Goal: Find specific page/section: Find specific page/section

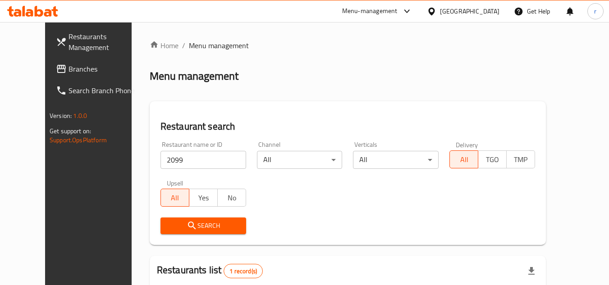
scroll to position [109, 0]
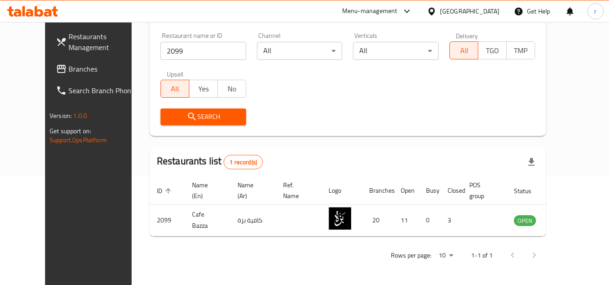
click at [69, 64] on span "Branches" at bounding box center [104, 69] width 71 height 11
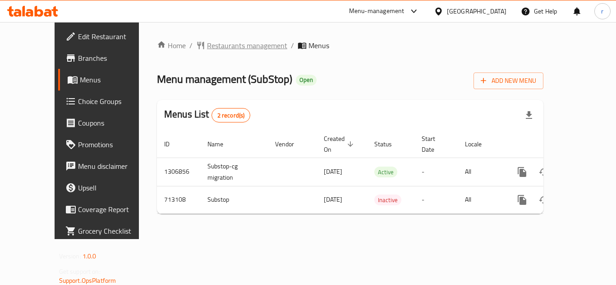
click at [224, 43] on span "Restaurants management" at bounding box center [247, 45] width 80 height 11
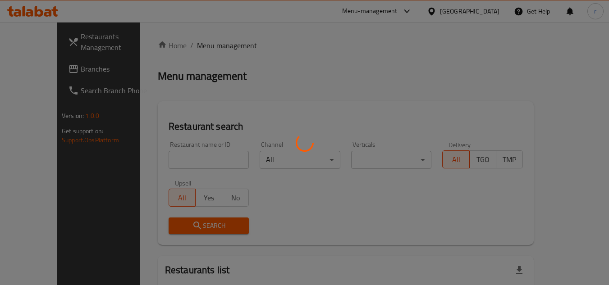
click at [208, 147] on div at bounding box center [304, 142] width 609 height 285
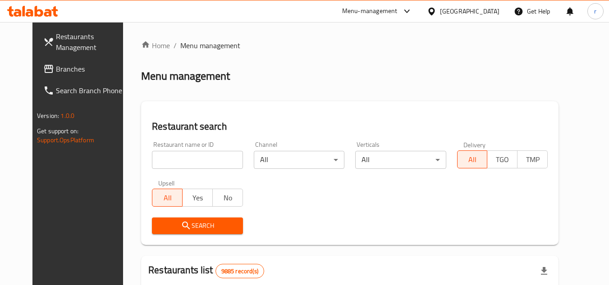
click at [209, 156] on div at bounding box center [304, 142] width 609 height 285
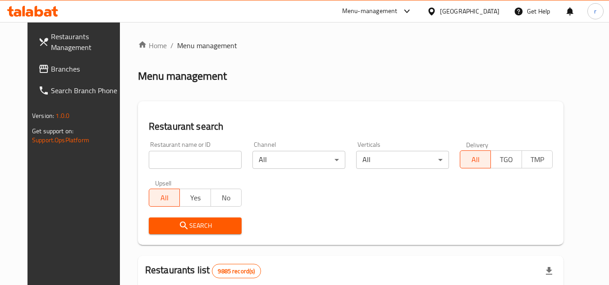
click at [210, 156] on input "search" at bounding box center [195, 160] width 93 height 18
paste input "645247"
type input "645247"
click at [182, 222] on span "Search" at bounding box center [195, 226] width 78 height 11
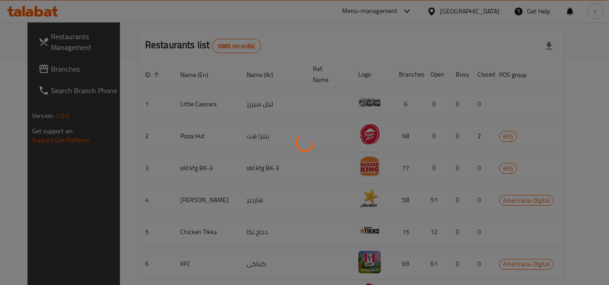
scroll to position [109, 0]
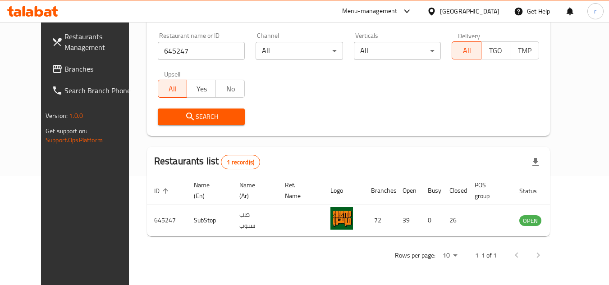
click at [483, 11] on div "[GEOGRAPHIC_DATA]" at bounding box center [470, 11] width 60 height 10
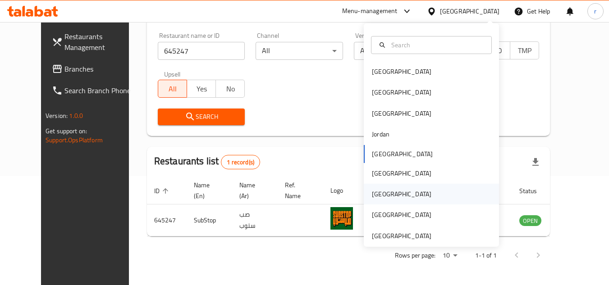
click at [377, 193] on div "Qatar" at bounding box center [402, 194] width 60 height 10
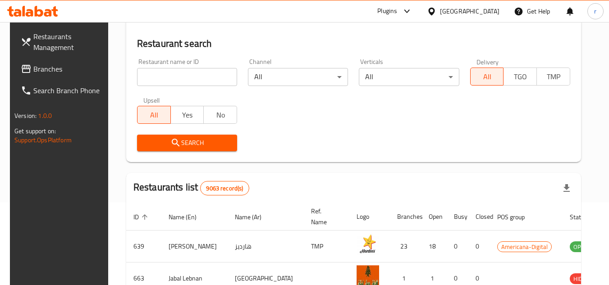
scroll to position [109, 0]
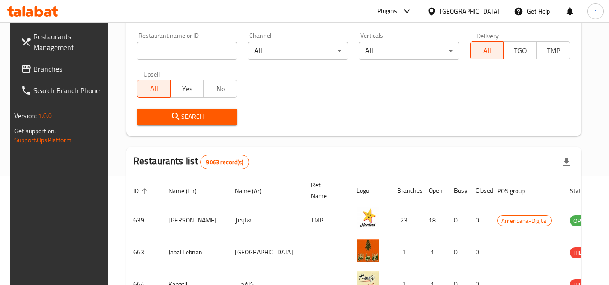
click at [69, 73] on span "Branches" at bounding box center [68, 69] width 71 height 11
click at [68, 73] on span "Branches" at bounding box center [68, 69] width 71 height 11
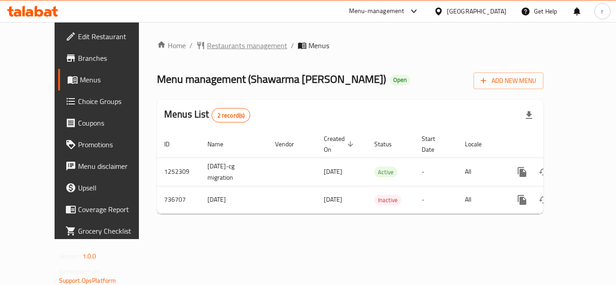
click at [207, 46] on span "Restaurants management" at bounding box center [247, 45] width 80 height 11
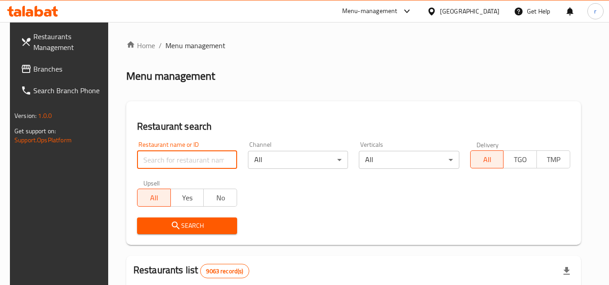
drag, startPoint x: 136, startPoint y: 155, endPoint x: 180, endPoint y: 154, distance: 44.7
click at [137, 155] on input "search" at bounding box center [187, 160] width 100 height 18
paste input "647417"
type input "647417"
click at [189, 224] on span "Search" at bounding box center [187, 226] width 86 height 11
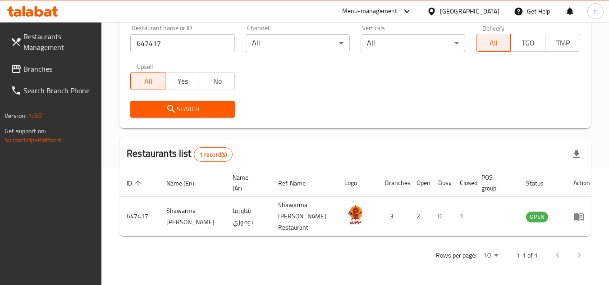
scroll to position [109, 0]
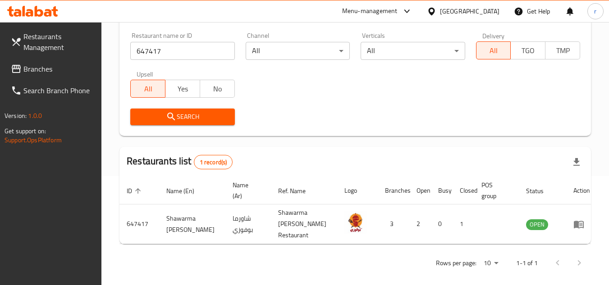
drag, startPoint x: 480, startPoint y: 10, endPoint x: 524, endPoint y: 55, distance: 62.8
click at [440, 10] on div at bounding box center [433, 11] width 13 height 10
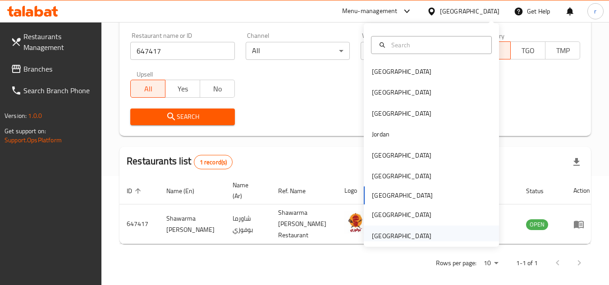
click at [405, 232] on div "[GEOGRAPHIC_DATA]" at bounding box center [402, 236] width 60 height 10
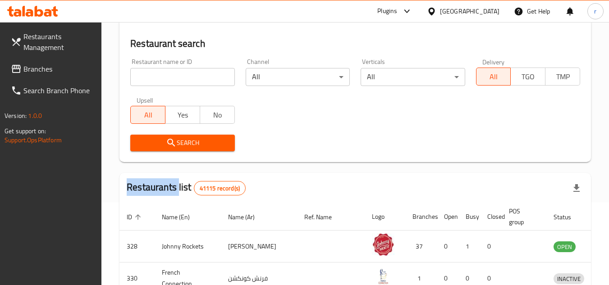
scroll to position [109, 0]
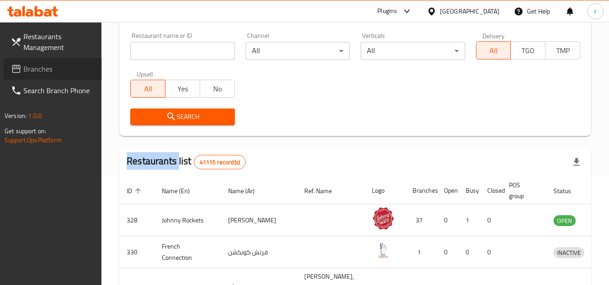
click at [44, 74] on span "Branches" at bounding box center [58, 69] width 71 height 11
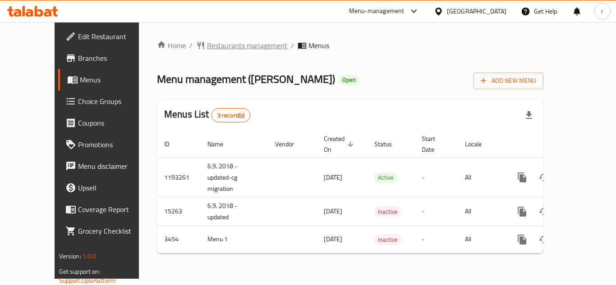
click at [207, 45] on span "Restaurants management" at bounding box center [247, 45] width 80 height 11
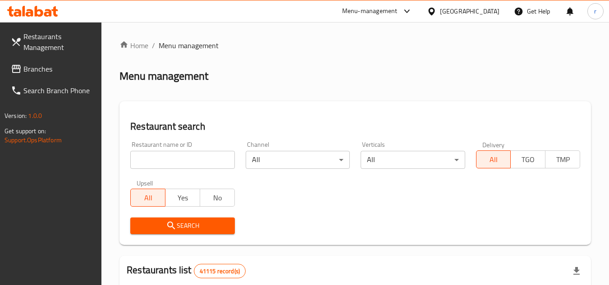
click at [187, 151] on input "search" at bounding box center [182, 160] width 104 height 18
paste input "2274"
type input "2274"
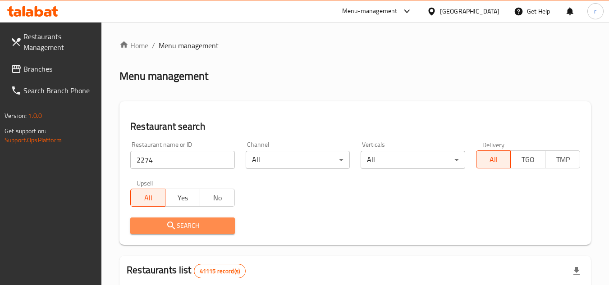
click at [156, 218] on button "Search" at bounding box center [182, 226] width 104 height 17
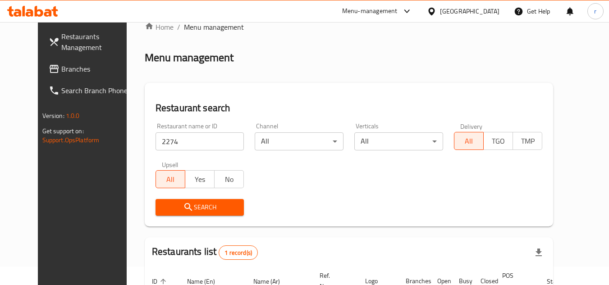
scroll to position [109, 0]
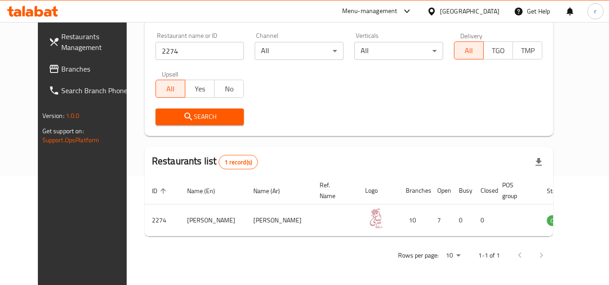
click at [480, 8] on div "United Arab Emirates" at bounding box center [470, 11] width 60 height 10
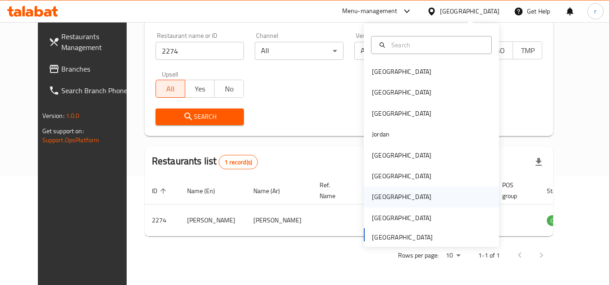
click at [380, 198] on div "Qatar" at bounding box center [402, 197] width 60 height 10
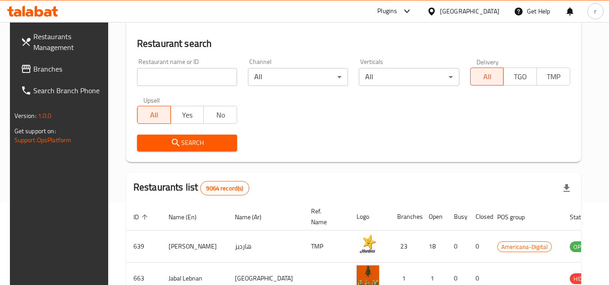
scroll to position [109, 0]
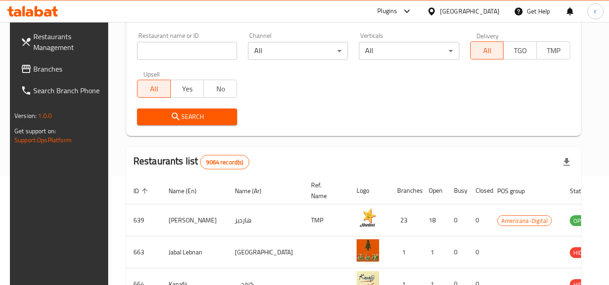
click at [50, 69] on span "Branches" at bounding box center [68, 69] width 71 height 11
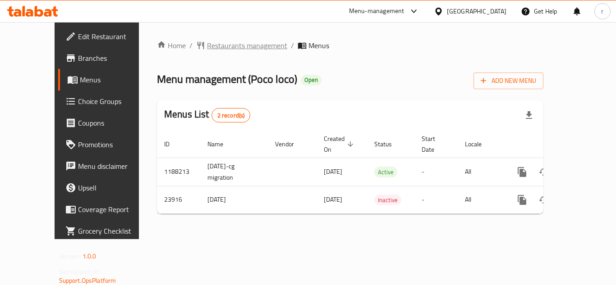
click at [211, 46] on span "Restaurants management" at bounding box center [247, 45] width 80 height 11
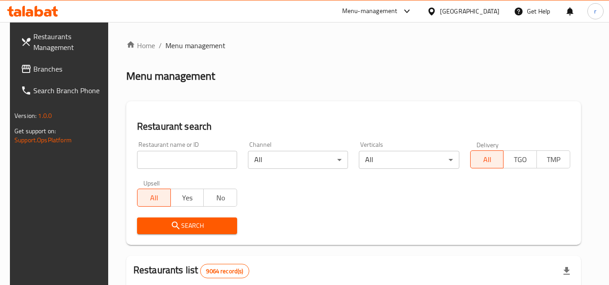
click at [191, 161] on input "search" at bounding box center [187, 160] width 100 height 18
drag, startPoint x: 174, startPoint y: 161, endPoint x: 177, endPoint y: 168, distance: 7.9
click at [174, 161] on input "search" at bounding box center [187, 160] width 100 height 18
paste input "12603"
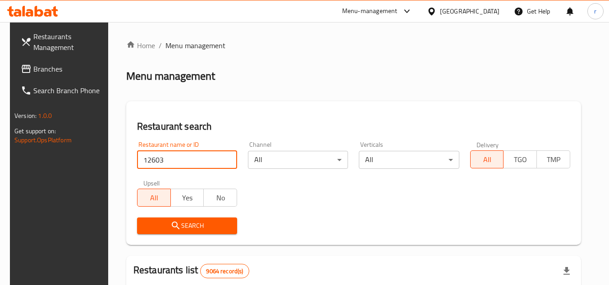
type input "12603"
click at [161, 235] on div "Search" at bounding box center [187, 226] width 111 height 28
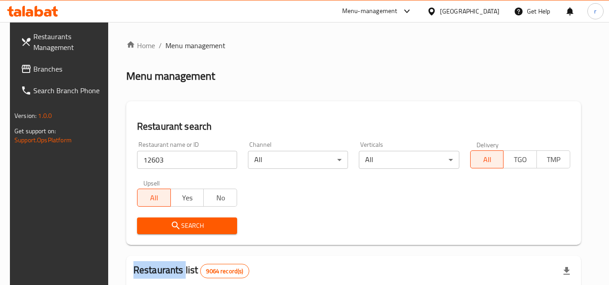
click at [161, 235] on div "Search" at bounding box center [187, 226] width 111 height 28
click at [161, 215] on div "Search" at bounding box center [187, 226] width 111 height 28
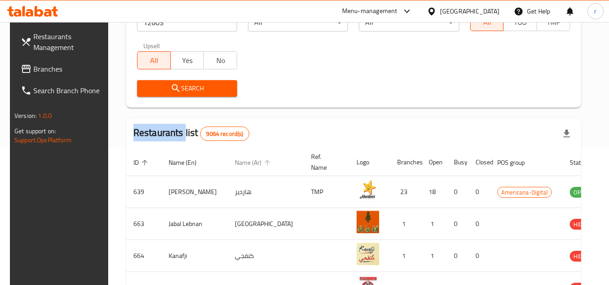
scroll to position [135, 0]
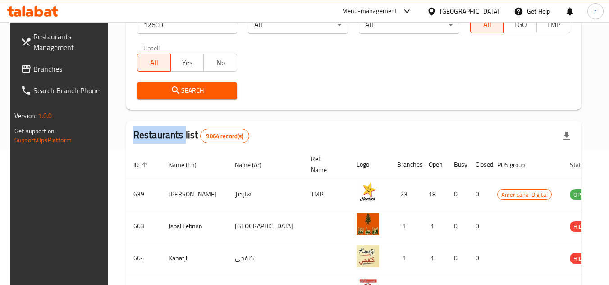
click at [188, 91] on span "Search" at bounding box center [187, 90] width 86 height 11
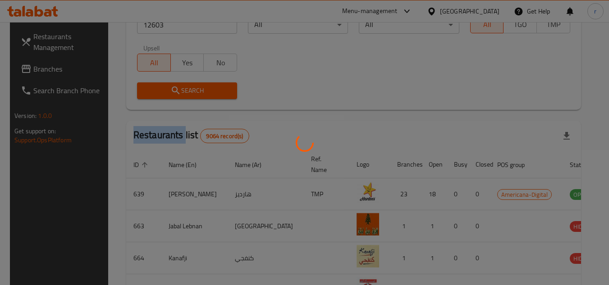
click at [188, 91] on div at bounding box center [304, 142] width 609 height 285
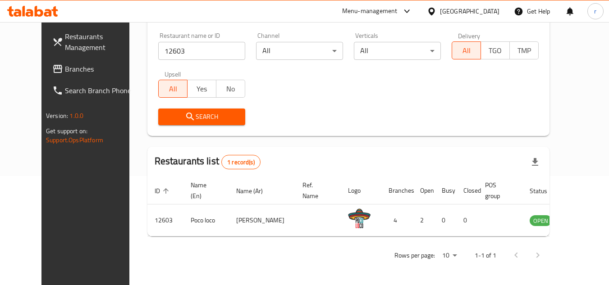
click at [489, 11] on div "[GEOGRAPHIC_DATA]" at bounding box center [470, 11] width 60 height 10
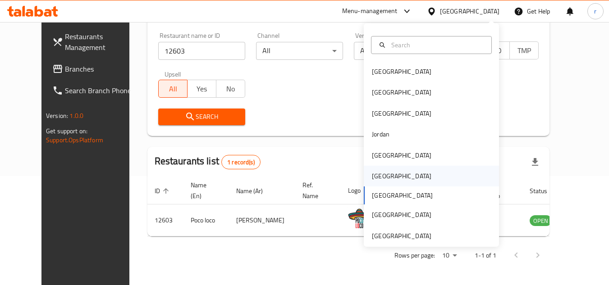
click at [375, 172] on div "[GEOGRAPHIC_DATA]" at bounding box center [402, 176] width 60 height 10
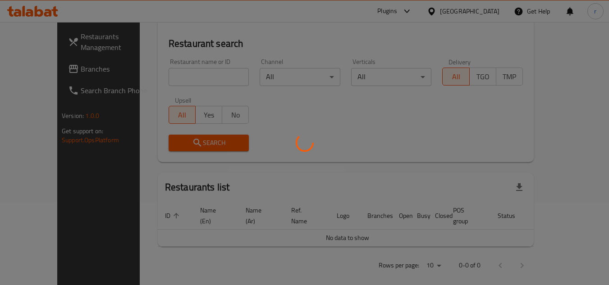
scroll to position [109, 0]
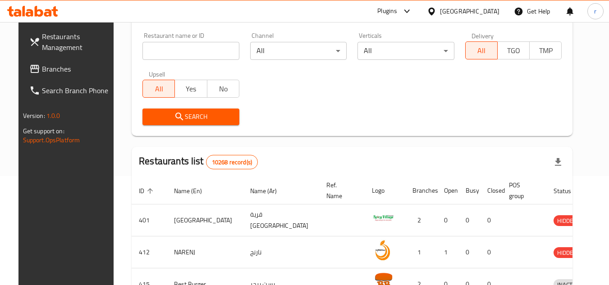
click at [46, 67] on span "Branches" at bounding box center [77, 69] width 71 height 11
drag, startPoint x: 46, startPoint y: 67, endPoint x: 20, endPoint y: 69, distance: 25.3
click at [42, 67] on span "Branches" at bounding box center [77, 69] width 71 height 11
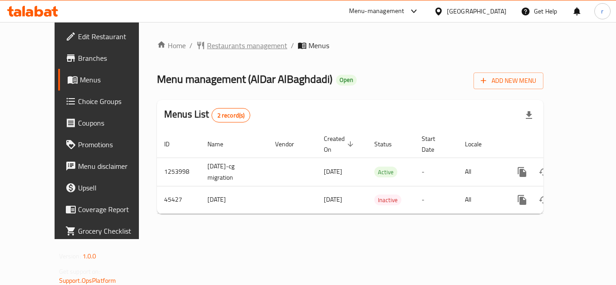
click at [219, 40] on span "Restaurants management" at bounding box center [247, 45] width 80 height 11
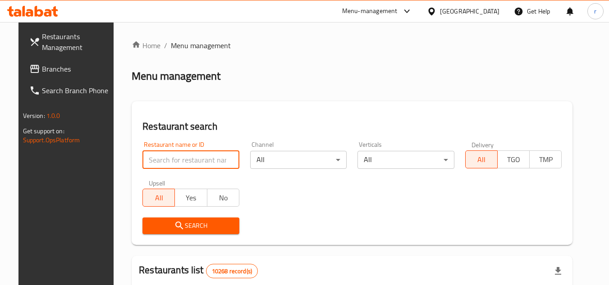
click at [146, 151] on input "search" at bounding box center [190, 160] width 97 height 18
paste input "23129"
type input "23129"
click at [154, 223] on span "Search" at bounding box center [191, 226] width 83 height 11
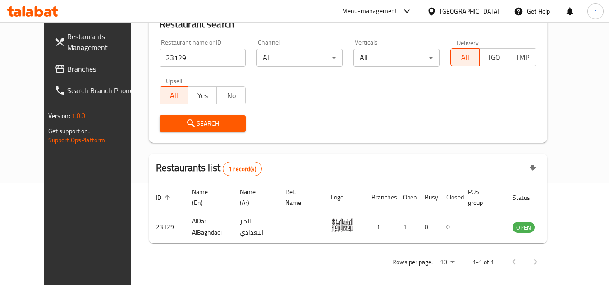
scroll to position [109, 0]
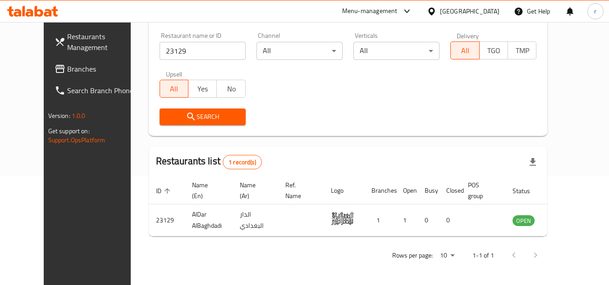
click at [495, 11] on div "[GEOGRAPHIC_DATA]" at bounding box center [470, 11] width 60 height 10
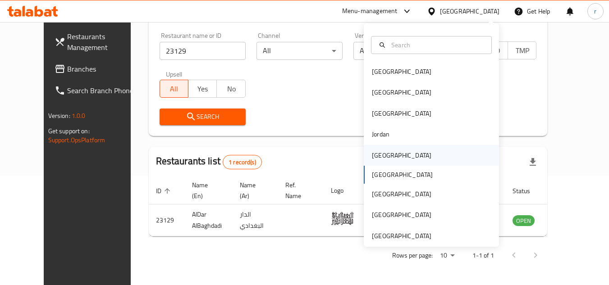
click at [385, 154] on div "[GEOGRAPHIC_DATA]" at bounding box center [402, 155] width 74 height 21
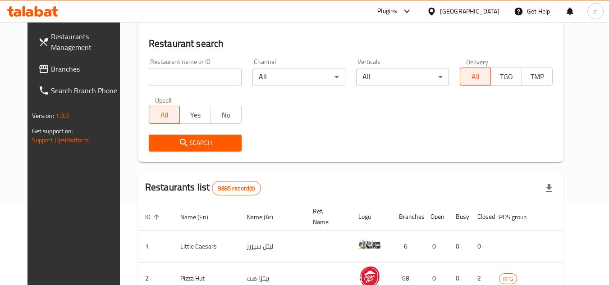
scroll to position [109, 0]
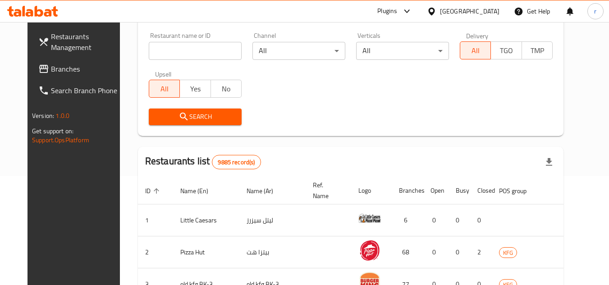
click at [51, 66] on span "Branches" at bounding box center [86, 69] width 71 height 11
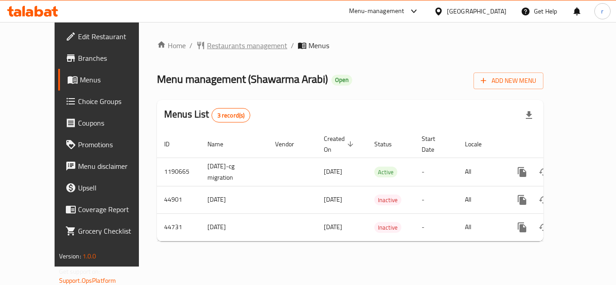
click at [207, 48] on span "Restaurants management" at bounding box center [247, 45] width 80 height 11
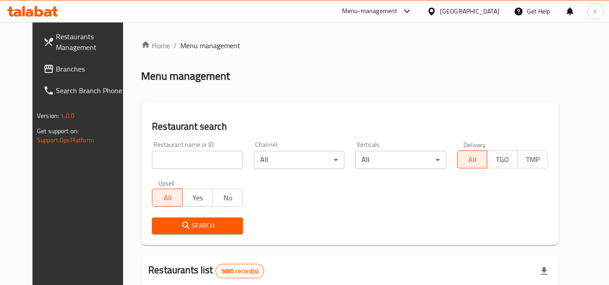
click at [168, 160] on div at bounding box center [304, 142] width 609 height 285
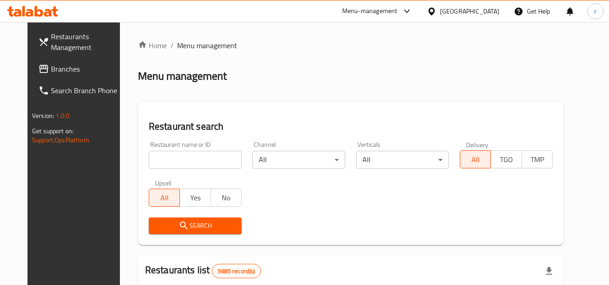
click at [168, 157] on input "search" at bounding box center [195, 160] width 93 height 18
paste input "22953"
type input "22953"
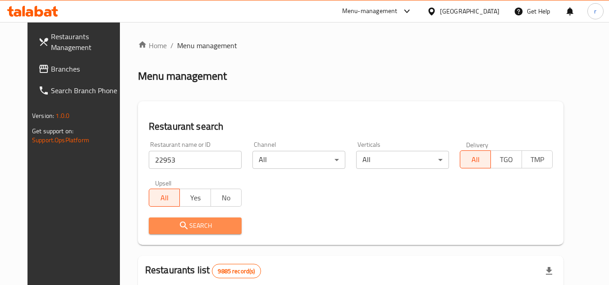
click at [179, 222] on icon "submit" at bounding box center [184, 226] width 11 height 11
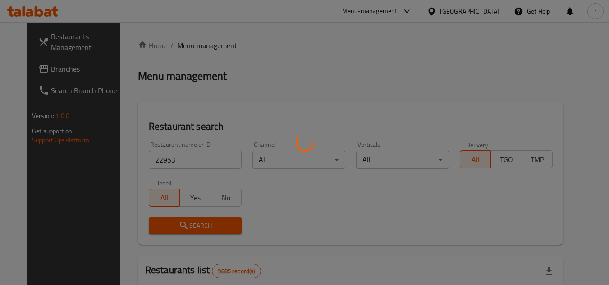
scroll to position [109, 0]
